Goal: Task Accomplishment & Management: Use online tool/utility

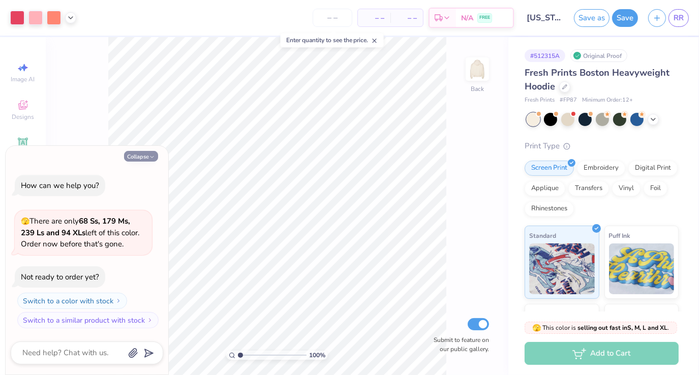
click at [135, 157] on button "Collapse" at bounding box center [141, 156] width 34 height 11
type textarea "x"
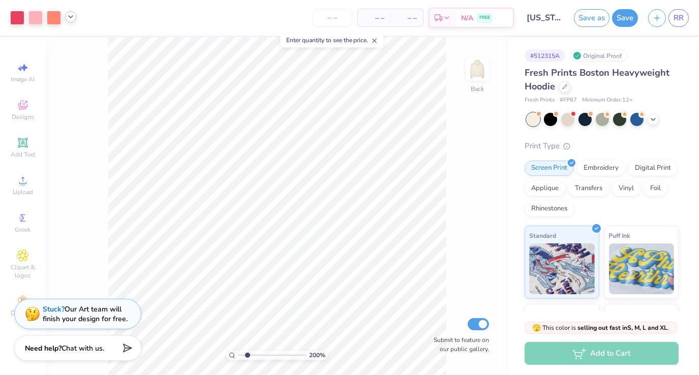
click at [69, 14] on icon at bounding box center [71, 17] width 8 height 8
click at [57, 17] on div at bounding box center [54, 17] width 14 height 14
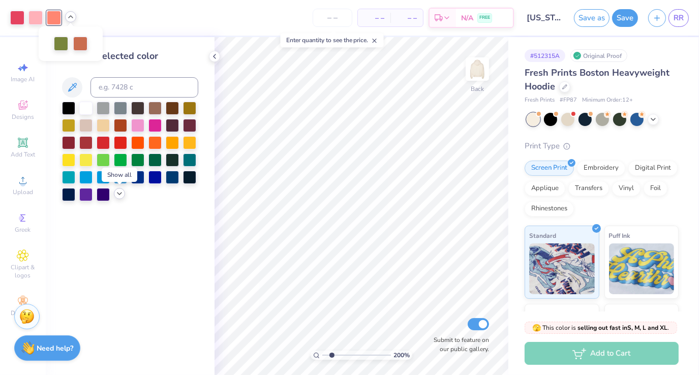
click at [119, 193] on icon at bounding box center [119, 194] width 8 height 8
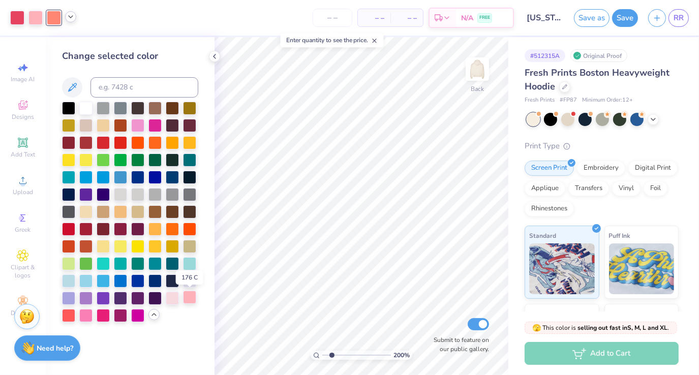
click at [190, 299] on div at bounding box center [189, 297] width 13 height 13
click at [439, 302] on icon at bounding box center [436, 303] width 9 height 9
click at [54, 21] on div at bounding box center [54, 17] width 14 height 14
click at [82, 314] on div at bounding box center [85, 314] width 13 height 13
click at [70, 19] on icon at bounding box center [71, 17] width 8 height 8
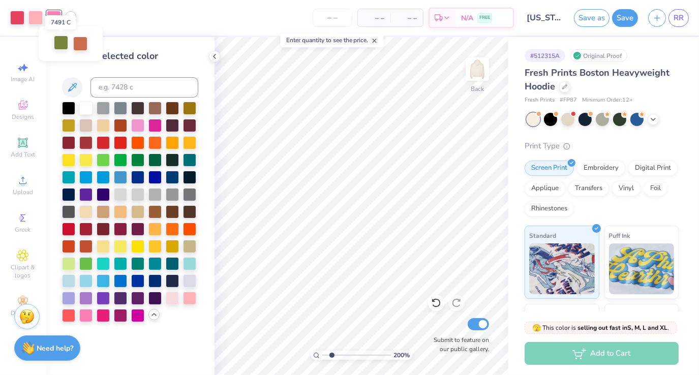
click at [68, 46] on div at bounding box center [61, 43] width 14 height 14
click at [107, 110] on div at bounding box center [103, 107] width 13 height 13
click at [155, 196] on div at bounding box center [154, 193] width 13 height 13
click at [152, 161] on div at bounding box center [154, 158] width 13 height 13
click at [69, 259] on div at bounding box center [68, 262] width 13 height 13
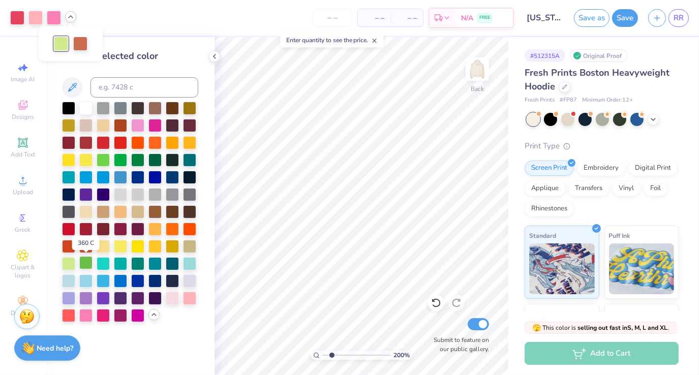
click at [81, 261] on div at bounding box center [85, 262] width 13 height 13
click at [105, 109] on div at bounding box center [103, 107] width 13 height 13
click at [19, 19] on div at bounding box center [17, 17] width 14 height 14
type input "2.00054291395734"
click at [152, 89] on input at bounding box center [144, 87] width 108 height 20
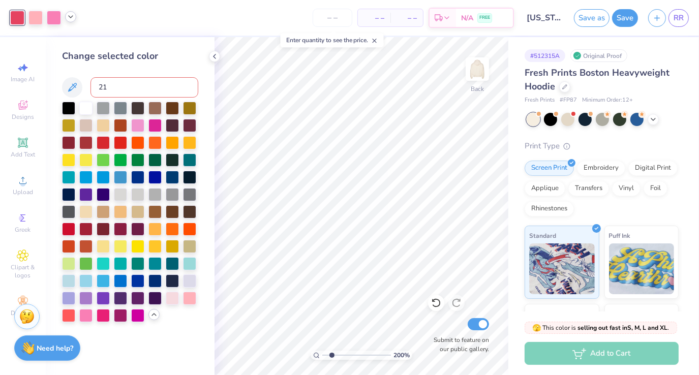
type input "211"
click at [71, 19] on icon at bounding box center [71, 17] width 8 height 8
click at [69, 40] on div at bounding box center [71, 43] width 14 height 14
click at [87, 310] on div at bounding box center [85, 314] width 13 height 13
click at [187, 298] on div at bounding box center [189, 297] width 13 height 13
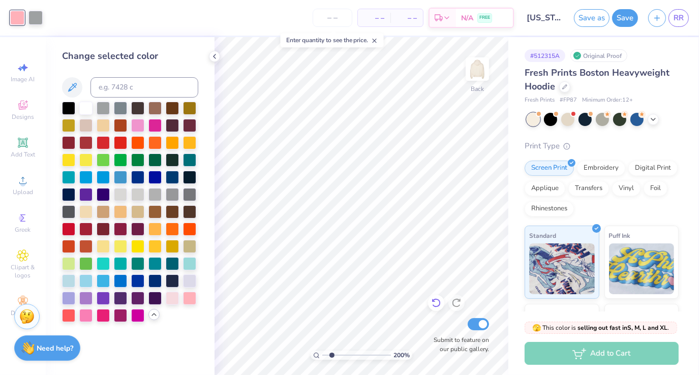
click at [438, 301] on icon at bounding box center [436, 303] width 10 height 10
click at [72, 46] on div at bounding box center [71, 44] width 14 height 14
click at [106, 313] on div at bounding box center [103, 314] width 13 height 13
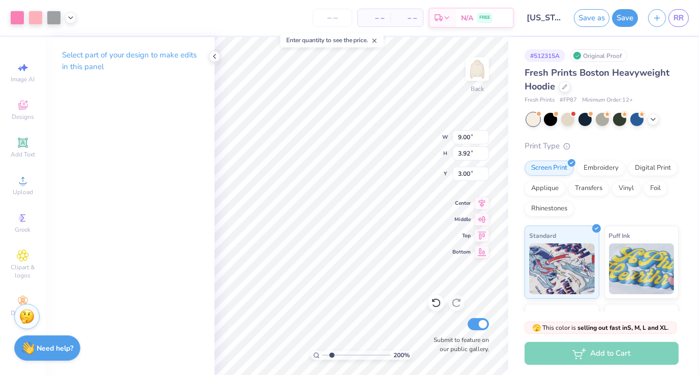
type input "2.00054291395734"
type input "0.64"
type input "0.50"
type input "4.83"
type input "2.00054291395734"
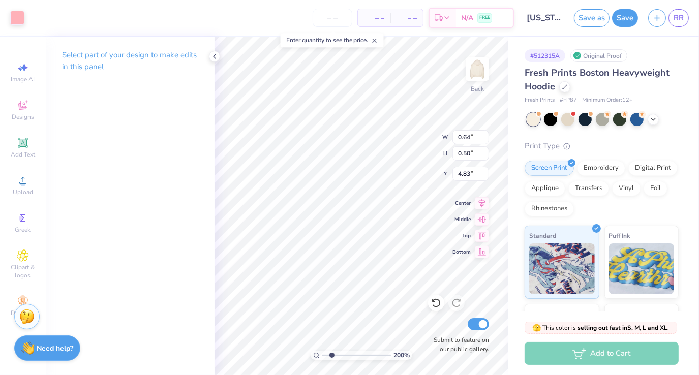
type input "3.37"
type input "3.82"
type input "3.09"
click at [14, 16] on div at bounding box center [17, 17] width 14 height 14
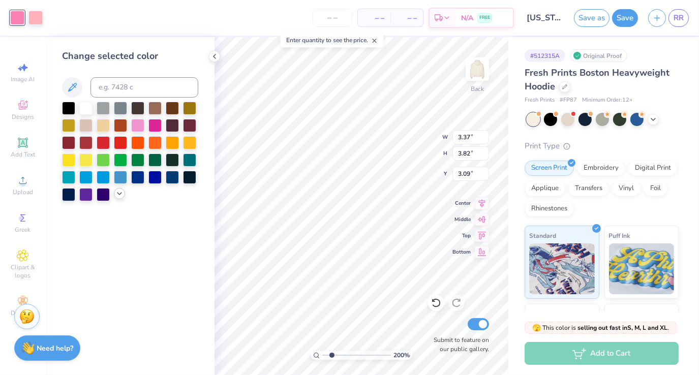
click at [118, 193] on polyline at bounding box center [119, 194] width 4 height 2
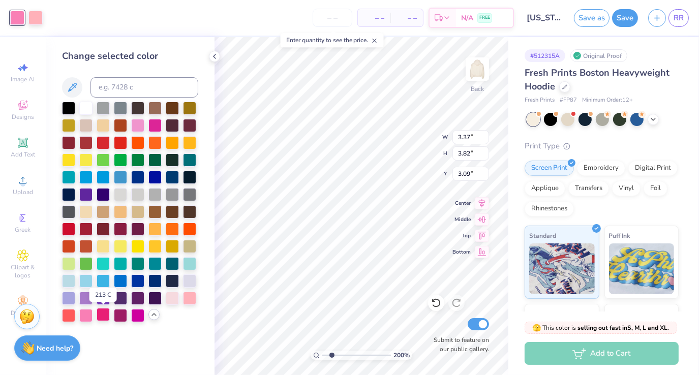
click at [105, 314] on div at bounding box center [103, 314] width 13 height 13
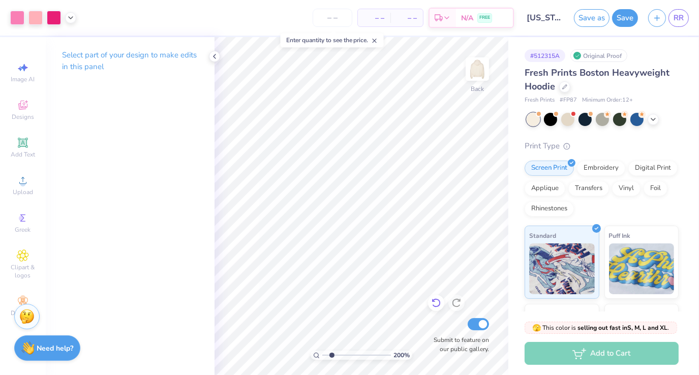
click at [439, 303] on icon at bounding box center [436, 303] width 10 height 10
click at [39, 19] on div at bounding box center [35, 17] width 14 height 14
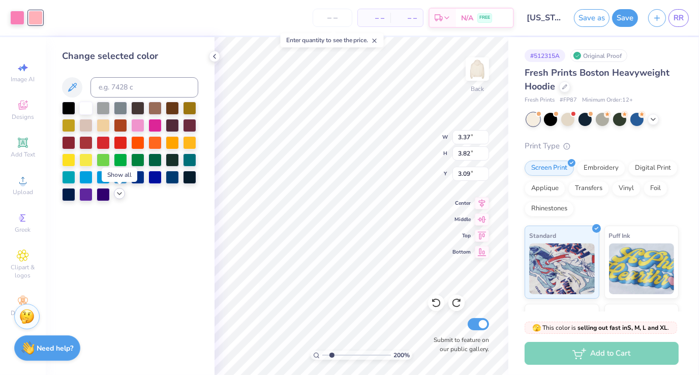
click at [117, 194] on icon at bounding box center [119, 194] width 8 height 8
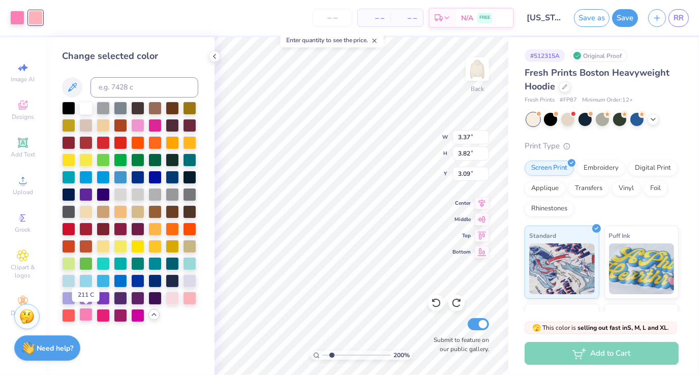
click at [88, 315] on div at bounding box center [85, 314] width 13 height 13
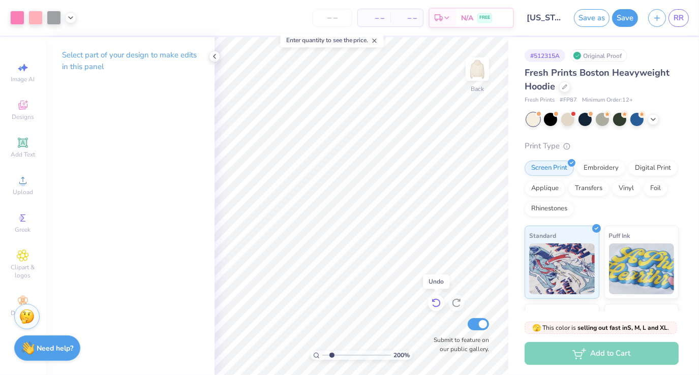
click at [440, 307] on icon at bounding box center [436, 303] width 10 height 10
click at [38, 16] on div at bounding box center [35, 17] width 14 height 14
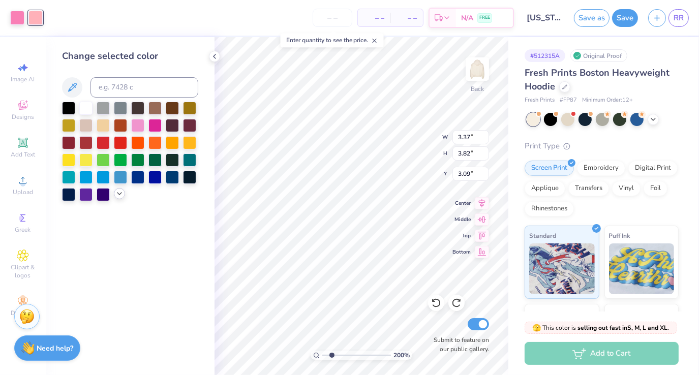
click at [121, 195] on icon at bounding box center [119, 194] width 8 height 8
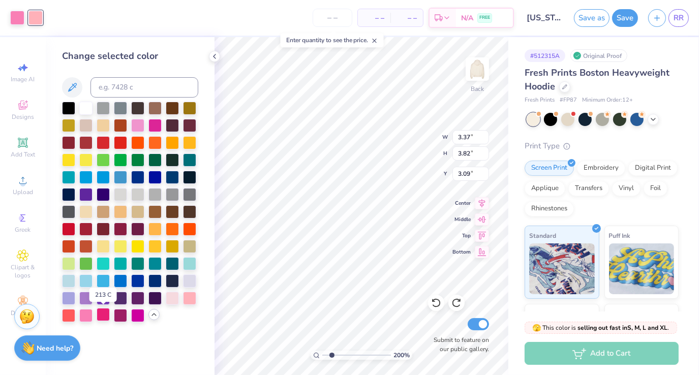
click at [108, 315] on div at bounding box center [103, 314] width 13 height 13
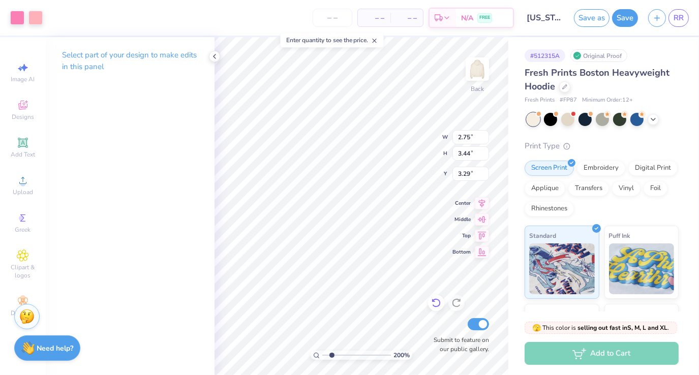
click at [436, 302] on icon at bounding box center [436, 303] width 10 height 10
click at [68, 16] on icon at bounding box center [71, 17] width 8 height 8
click at [72, 20] on icon at bounding box center [71, 17] width 8 height 8
click at [54, 18] on div at bounding box center [54, 17] width 14 height 14
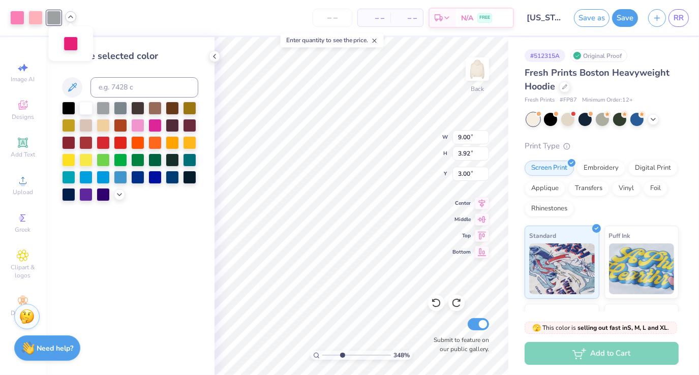
click at [188, 52] on div "Change selected color" at bounding box center [130, 56] width 136 height 14
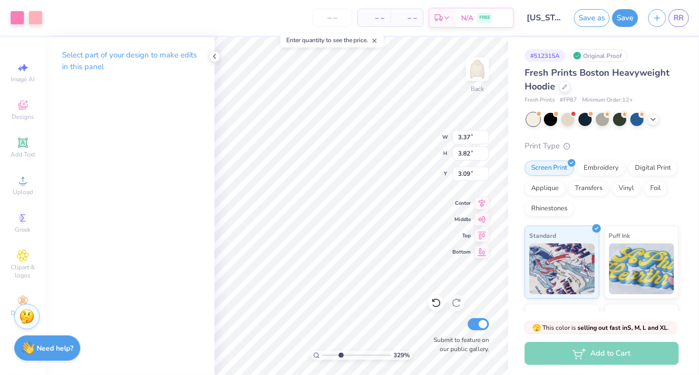
type input "3.29204900259656"
type input "2.68"
type input "3.29"
type input "3.36"
type input "3.29204900259656"
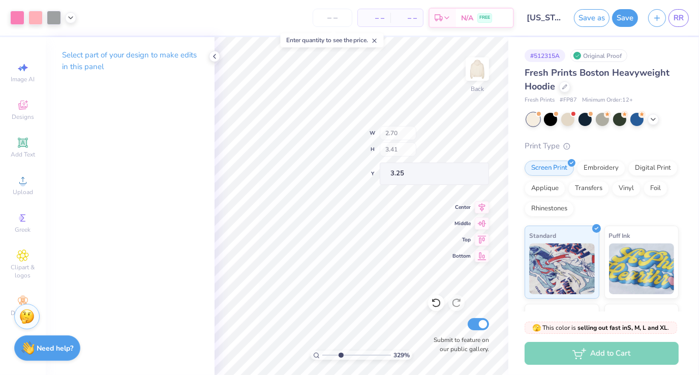
type input "2.70"
type input "3.41"
type input "3.29204900259656"
type input "2.29"
type input "3.29"
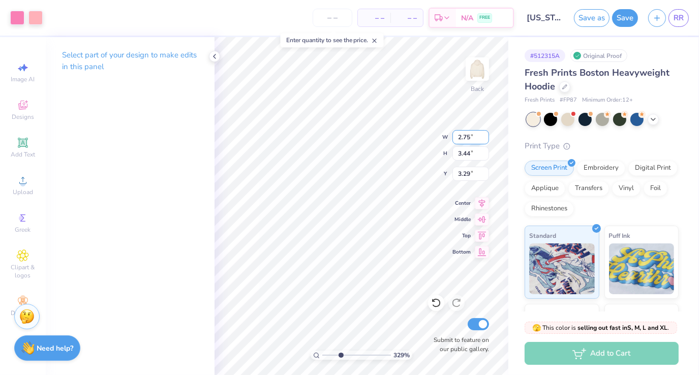
type input "3.37"
type input "3.29204900259656"
type input "2.54"
click at [24, 312] on img at bounding box center [26, 314] width 15 height 15
type input "3.29204900259656"
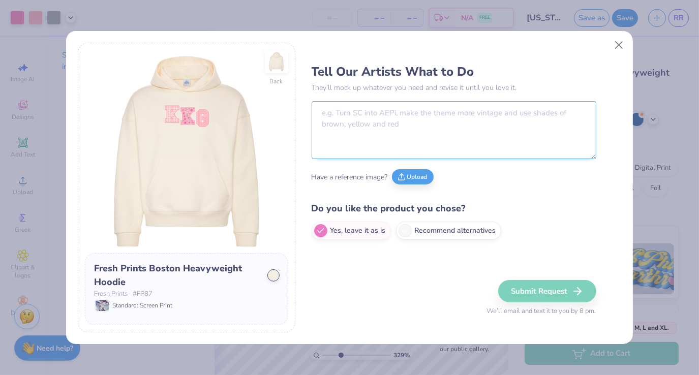
click at [446, 119] on textarea at bounding box center [454, 130] width 285 height 58
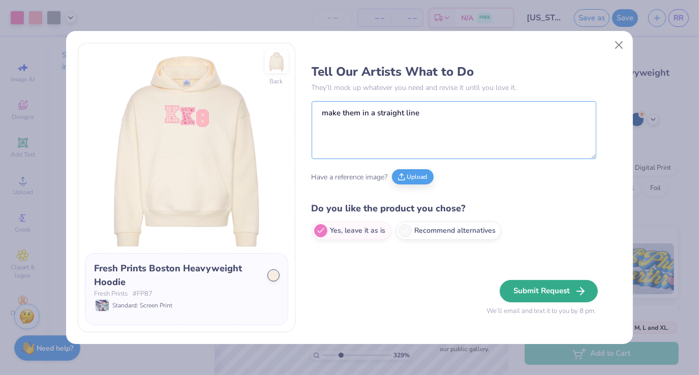
type textarea "make them in a straight line"
click at [534, 295] on button "Submit Request" at bounding box center [549, 291] width 98 height 22
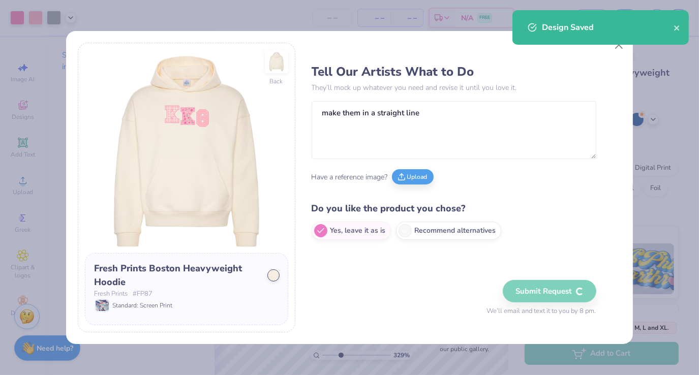
type input "3.29204900259656"
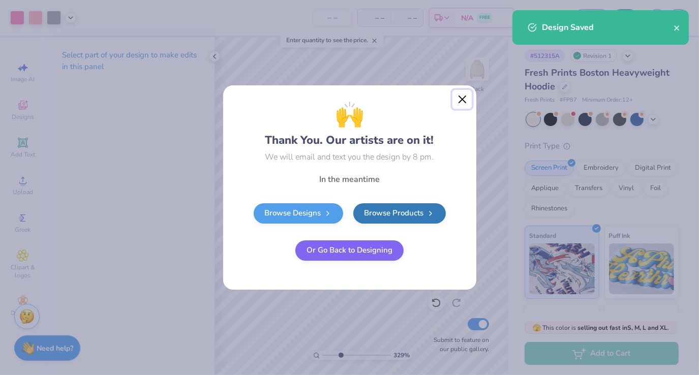
click at [464, 96] on button "Close" at bounding box center [461, 99] width 19 height 19
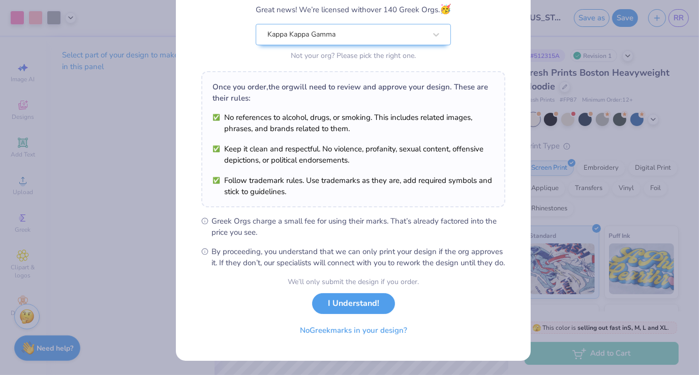
scroll to position [100, 0]
click at [342, 306] on button "I Understand!" at bounding box center [353, 301] width 83 height 21
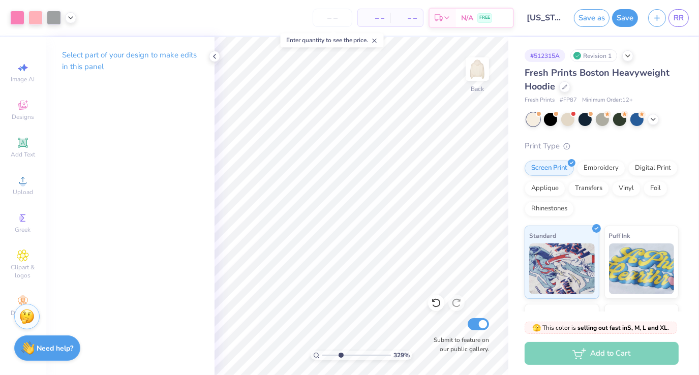
scroll to position [0, 0]
click at [622, 16] on button "Save" at bounding box center [625, 17] width 26 height 18
type input "3.29204900259656"
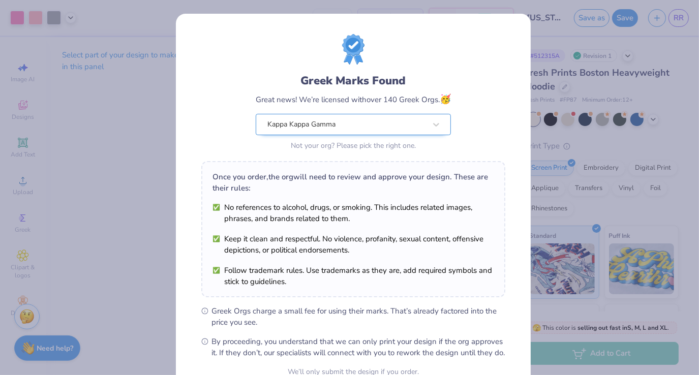
scroll to position [100, 0]
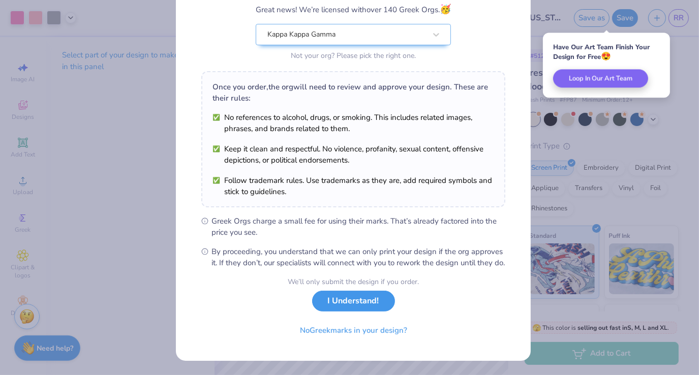
click at [370, 310] on button "I Understand!" at bounding box center [353, 301] width 83 height 21
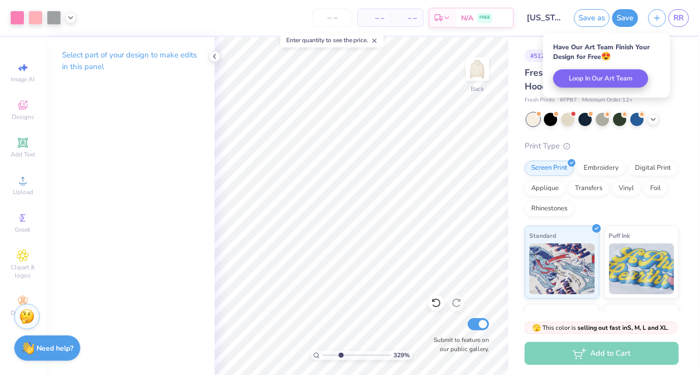
scroll to position [0, 0]
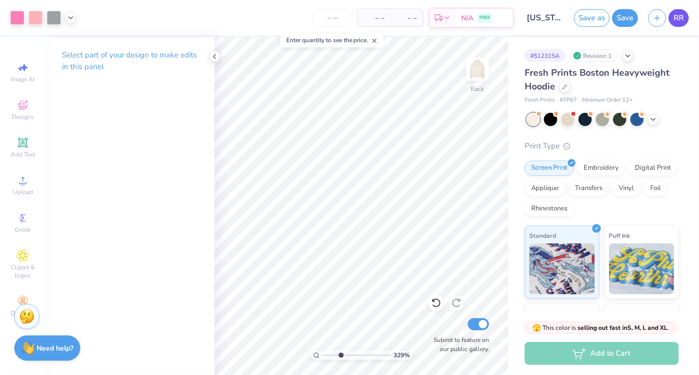
click at [675, 20] on span "RR" at bounding box center [678, 18] width 10 height 12
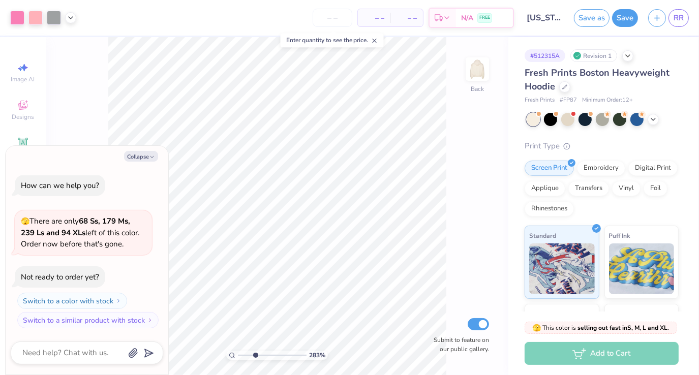
type input "3.16916800542154"
